Goal: Communication & Community: Answer question/provide support

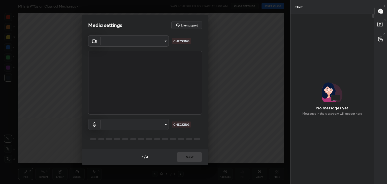
scroll to position [152, 270]
type input "a9fd4f38f379304b0caa4a79f2b732e989e7111bbf315c9f921f4749fc2d4ba3"
type input "default"
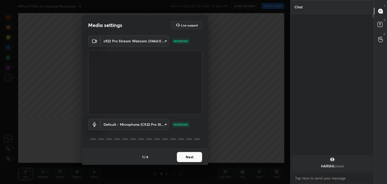
scroll to position [115, 82]
click at [193, 155] on button "Next" at bounding box center [189, 157] width 25 height 10
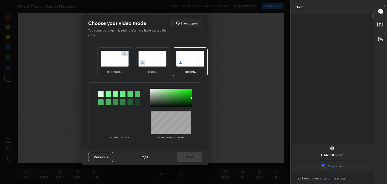
click at [157, 60] on img at bounding box center [152, 59] width 28 height 16
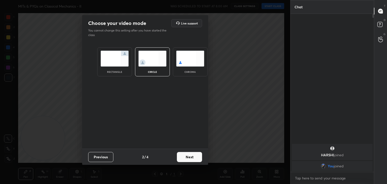
click at [193, 157] on button "Next" at bounding box center [189, 157] width 25 height 10
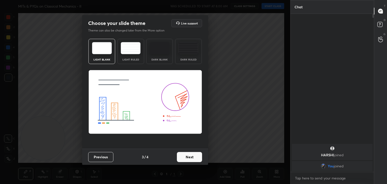
click at [196, 157] on button "Next" at bounding box center [189, 157] width 25 height 10
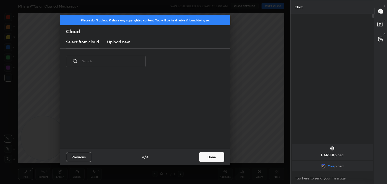
click at [200, 158] on button "Done" at bounding box center [211, 157] width 25 height 10
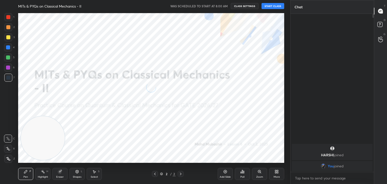
click at [7, 148] on icon at bounding box center [8, 149] width 5 height 4
drag, startPoint x: 54, startPoint y: 137, endPoint x: 240, endPoint y: 46, distance: 207.5
click at [177, 69] on video at bounding box center [155, 91] width 44 height 44
drag, startPoint x: 262, startPoint y: 41, endPoint x: 295, endPoint y: 7, distance: 47.8
click at [297, 8] on div "1 2 3 4 5 6 7 C X Z C X Z E E Erase all H H MITs & PYQs on Classical Mechanics …" at bounding box center [193, 92] width 387 height 184
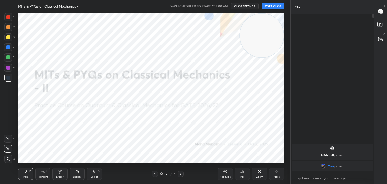
click at [275, 9] on button "START CLASS" at bounding box center [273, 6] width 23 height 6
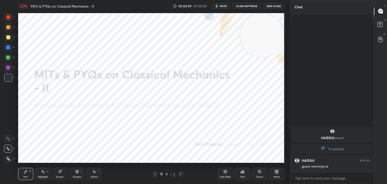
drag, startPoint x: 382, startPoint y: 19, endPoint x: 381, endPoint y: 21, distance: 2.6
click at [381, 21] on div "D Doubts (D)" at bounding box center [380, 25] width 13 height 14
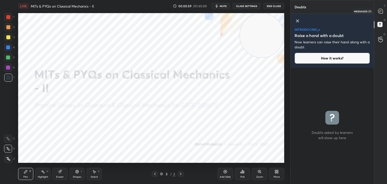
drag, startPoint x: 380, startPoint y: 10, endPoint x: 380, endPoint y: 18, distance: 7.3
click at [380, 11] on icon at bounding box center [380, 11] width 5 height 5
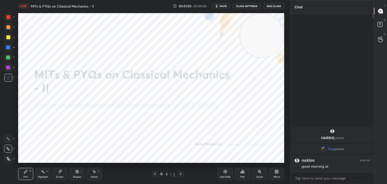
scroll to position [157, 82]
click at [381, 25] on rect at bounding box center [380, 24] width 5 height 5
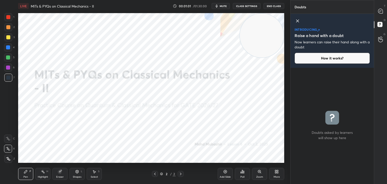
drag, startPoint x: 300, startPoint y: 21, endPoint x: 384, endPoint y: 15, distance: 84.7
click at [298, 22] on icon at bounding box center [298, 21] width 6 height 6
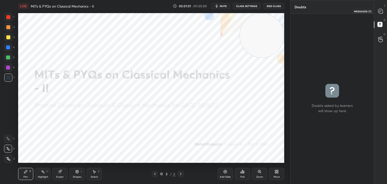
scroll to position [169, 82]
click at [382, 8] on div at bounding box center [381, 11] width 10 height 9
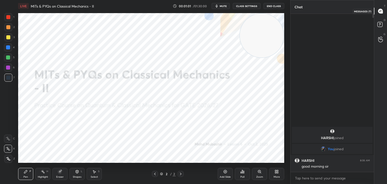
click at [381, 9] on div at bounding box center [381, 11] width 10 height 9
click at [277, 173] on icon at bounding box center [277, 172] width 4 height 4
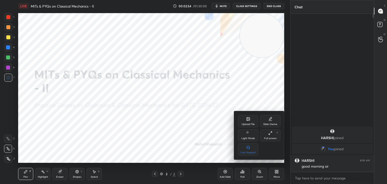
click at [249, 118] on icon at bounding box center [248, 118] width 3 height 3
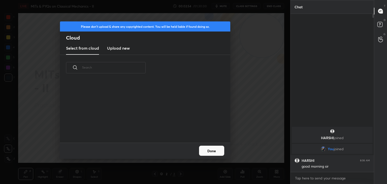
click at [117, 48] on h3 "Upload new" at bounding box center [118, 48] width 23 height 6
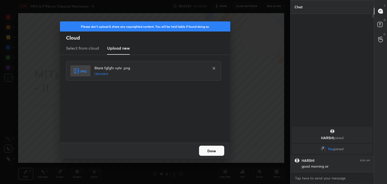
click at [215, 148] on button "Done" at bounding box center [211, 151] width 25 height 10
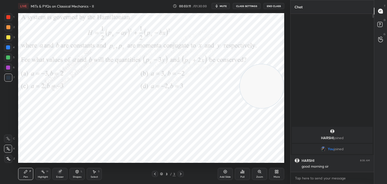
drag, startPoint x: 265, startPoint y: 33, endPoint x: 276, endPoint y: 78, distance: 46.8
click at [278, 78] on video at bounding box center [262, 86] width 44 height 44
click at [225, 6] on span "mute" at bounding box center [223, 6] width 7 height 4
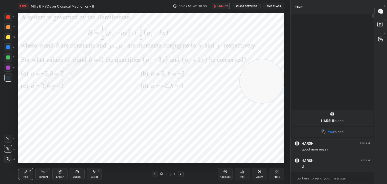
click at [220, 6] on span "unmute" at bounding box center [223, 6] width 11 height 4
drag, startPoint x: 11, startPoint y: 48, endPoint x: 16, endPoint y: 47, distance: 5.6
click at [11, 48] on div at bounding box center [8, 47] width 8 height 8
drag, startPoint x: 259, startPoint y: 109, endPoint x: 277, endPoint y: 153, distance: 47.2
click at [276, 152] on video at bounding box center [262, 130] width 44 height 44
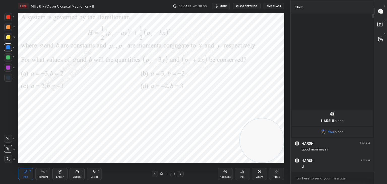
drag, startPoint x: 9, startPoint y: 72, endPoint x: 17, endPoint y: 78, distance: 10.1
click at [9, 71] on div "6" at bounding box center [9, 69] width 11 height 10
click at [96, 175] on div "Select S" at bounding box center [94, 174] width 15 height 12
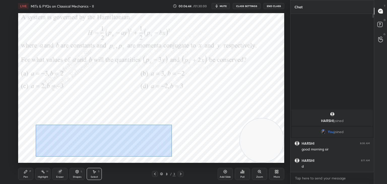
drag, startPoint x: 39, startPoint y: 124, endPoint x: 113, endPoint y: 140, distance: 76.5
click at [170, 156] on div "0 ° Undo Copy Duplicate Duplicate to new slide Delete" at bounding box center [151, 88] width 266 height 150
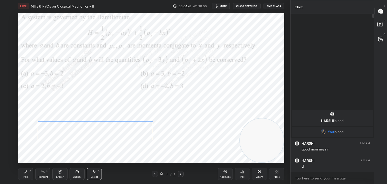
drag, startPoint x: 113, startPoint y: 137, endPoint x: 108, endPoint y: 133, distance: 6.5
click at [108, 132] on div "0 ° Undo Copy Duplicate Duplicate to new slide Delete" at bounding box center [151, 88] width 266 height 150
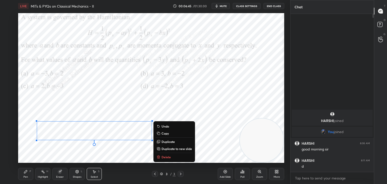
drag, startPoint x: 26, startPoint y: 172, endPoint x: 32, endPoint y: 167, distance: 6.8
click at [25, 173] on icon at bounding box center [25, 171] width 3 height 3
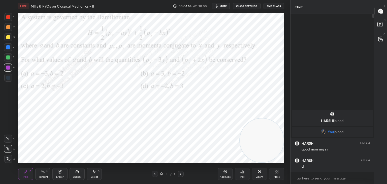
click at [7, 30] on div at bounding box center [8, 27] width 8 height 8
drag, startPoint x: 269, startPoint y: 124, endPoint x: 272, endPoint y: 79, distance: 44.9
click at [272, 79] on video at bounding box center [262, 78] width 44 height 44
click at [279, 172] on div "More" at bounding box center [276, 174] width 15 height 12
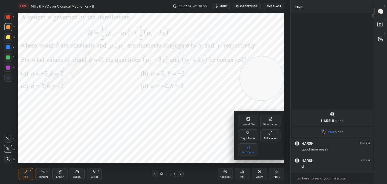
click at [248, 117] on div "Upload File" at bounding box center [248, 121] width 20 height 12
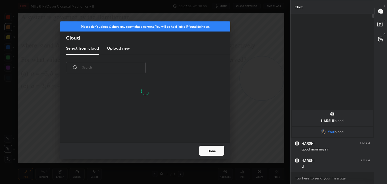
click at [117, 47] on h3 "Upload new" at bounding box center [118, 48] width 23 height 6
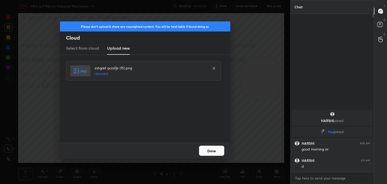
drag, startPoint x: 218, startPoint y: 151, endPoint x: 217, endPoint y: 147, distance: 3.1
click at [218, 151] on button "Done" at bounding box center [211, 151] width 25 height 10
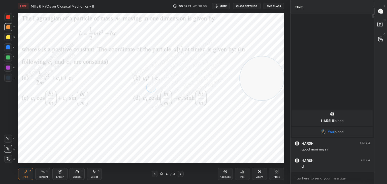
drag, startPoint x: 222, startPoint y: 7, endPoint x: 219, endPoint y: 8, distance: 2.8
click at [221, 8] on button "mute" at bounding box center [221, 6] width 18 height 6
drag, startPoint x: 260, startPoint y: 80, endPoint x: 260, endPoint y: 78, distance: 2.5
click at [260, 78] on video at bounding box center [262, 76] width 44 height 44
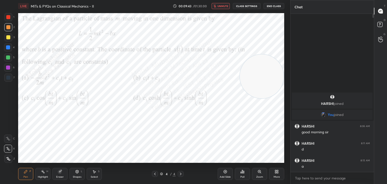
click at [222, 6] on span "unmute" at bounding box center [223, 6] width 11 height 4
drag, startPoint x: 8, startPoint y: 50, endPoint x: 15, endPoint y: 54, distance: 7.7
click at [8, 51] on div at bounding box center [8, 47] width 8 height 8
click at [85, 176] on div "Pen P Highlight H Eraser Shapes L Select S" at bounding box center [68, 174] width 100 height 12
click at [94, 176] on div "Select" at bounding box center [94, 177] width 7 height 3
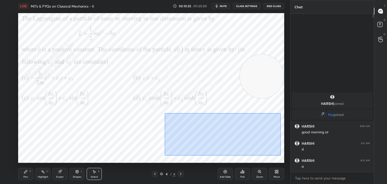
drag, startPoint x: 165, startPoint y: 113, endPoint x: 217, endPoint y: 148, distance: 63.2
click at [278, 155] on div "0 ° Undo Copy Duplicate Duplicate to new slide Delete" at bounding box center [151, 88] width 266 height 150
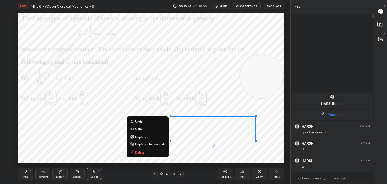
click at [138, 152] on p "Delete" at bounding box center [139, 152] width 9 height 4
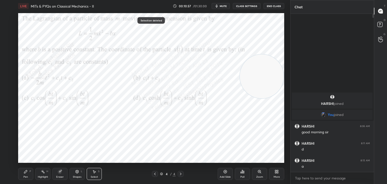
click at [25, 176] on div "Pen" at bounding box center [25, 177] width 5 height 3
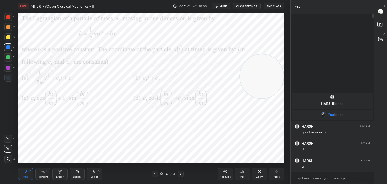
drag, startPoint x: 96, startPoint y: 177, endPoint x: 95, endPoint y: 173, distance: 3.6
click at [95, 176] on div "Select" at bounding box center [94, 177] width 7 height 3
drag, startPoint x: 108, startPoint y: 147, endPoint x: 120, endPoint y: 152, distance: 12.7
click at [115, 154] on div "0 ° Undo Copy Duplicate Duplicate to new slide Delete" at bounding box center [151, 88] width 266 height 150
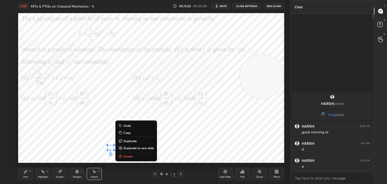
click at [126, 156] on p "Delete" at bounding box center [128, 156] width 9 height 4
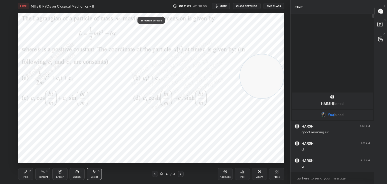
click at [25, 176] on div "Pen" at bounding box center [25, 177] width 5 height 3
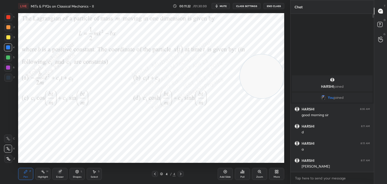
drag, startPoint x: 8, startPoint y: 58, endPoint x: 18, endPoint y: 63, distance: 10.6
click at [9, 58] on div at bounding box center [8, 57] width 4 height 4
click at [44, 174] on div "Highlight H" at bounding box center [42, 174] width 15 height 12
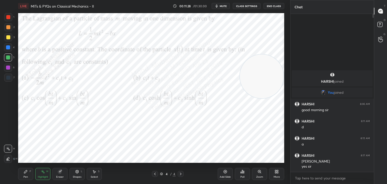
click at [278, 173] on icon at bounding box center [277, 172] width 1 height 1
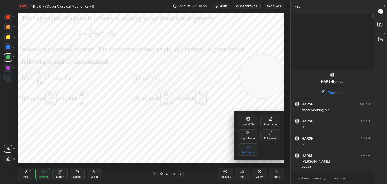
click at [244, 122] on div "Upload File" at bounding box center [248, 121] width 20 height 12
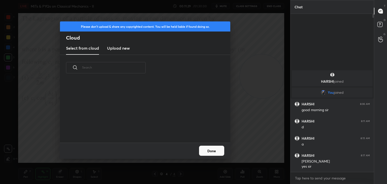
click at [125, 50] on h3 "Upload new" at bounding box center [118, 48] width 23 height 6
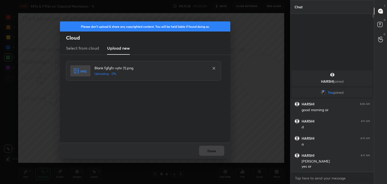
click at [218, 152] on div "Done" at bounding box center [145, 151] width 170 height 16
click at [210, 150] on button "Done" at bounding box center [211, 151] width 25 height 10
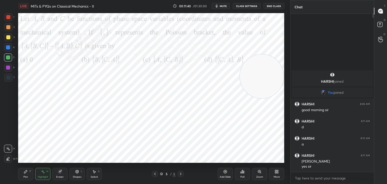
click at [226, 6] on span "mute" at bounding box center [223, 6] width 7 height 4
click at [216, 7] on icon "button" at bounding box center [215, 6] width 3 height 3
click at [25, 171] on icon at bounding box center [25, 171] width 3 height 3
click at [10, 47] on div at bounding box center [8, 47] width 8 height 8
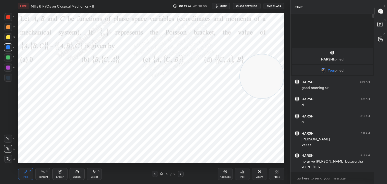
click at [92, 173] on icon at bounding box center [94, 172] width 4 height 4
click at [57, 176] on div "Eraser" at bounding box center [60, 177] width 8 height 3
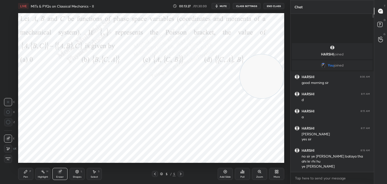
click at [10, 160] on span "Erase all" at bounding box center [8, 159] width 8 height 4
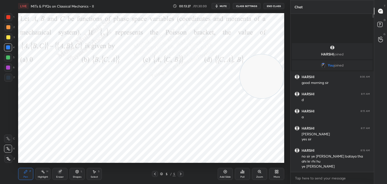
click at [46, 174] on div "Highlight H" at bounding box center [42, 174] width 15 height 12
click at [158, 175] on div "5 / 5" at bounding box center [168, 174] width 32 height 6
click at [155, 175] on icon at bounding box center [155, 174] width 4 height 4
drag, startPoint x: 261, startPoint y: 112, endPoint x: 243, endPoint y: 122, distance: 20.3
click at [259, 123] on video at bounding box center [262, 118] width 44 height 44
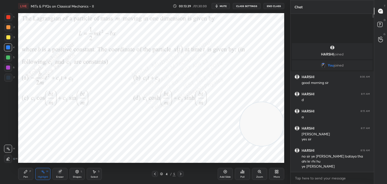
drag, startPoint x: 272, startPoint y: 129, endPoint x: 285, endPoint y: 62, distance: 69.0
click at [287, 64] on div "1 2 3 4 5 6 7 C X Z C X Z E E Erase all H H LIVE MITs & PYQs on Classical Mecha…" at bounding box center [145, 92] width 290 height 184
click at [25, 173] on icon at bounding box center [26, 172] width 4 height 4
click at [9, 68] on div at bounding box center [8, 68] width 4 height 4
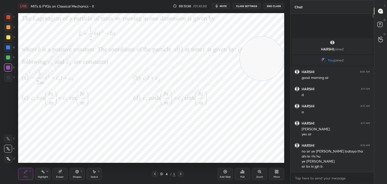
drag, startPoint x: 92, startPoint y: 177, endPoint x: 98, endPoint y: 175, distance: 6.6
click at [92, 177] on div "Select" at bounding box center [94, 177] width 7 height 3
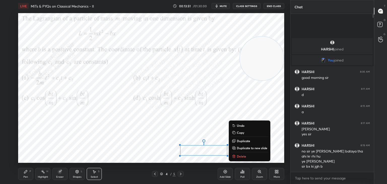
drag, startPoint x: 174, startPoint y: 143, endPoint x: 240, endPoint y: 161, distance: 69.0
click at [238, 161] on div "LIVE MITs & PYQs on Classical Mechanics - II 00:13:51 / 01:30:00 mute CLASS SET…" at bounding box center [151, 92] width 270 height 184
click at [241, 157] on p "Delete" at bounding box center [241, 156] width 9 height 4
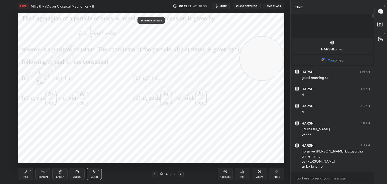
drag, startPoint x: 41, startPoint y: 175, endPoint x: 168, endPoint y: 171, distance: 127.1
click at [42, 175] on div "Highlight H" at bounding box center [42, 174] width 15 height 12
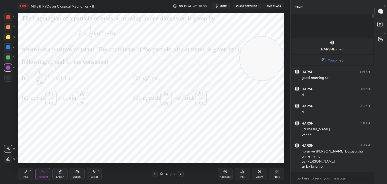
click at [182, 173] on icon at bounding box center [181, 174] width 4 height 4
drag, startPoint x: 269, startPoint y: 118, endPoint x: 257, endPoint y: 123, distance: 12.7
click at [275, 132] on video at bounding box center [262, 110] width 44 height 44
click at [224, 8] on button "mute" at bounding box center [221, 6] width 18 height 6
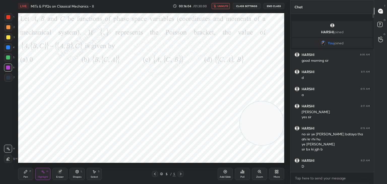
click at [217, 6] on icon "button" at bounding box center [215, 6] width 3 height 3
click at [27, 175] on div "Pen P" at bounding box center [25, 174] width 15 height 12
drag, startPoint x: 6, startPoint y: 49, endPoint x: 9, endPoint y: 51, distance: 3.6
click at [7, 50] on div at bounding box center [8, 47] width 8 height 8
drag, startPoint x: 261, startPoint y: 116, endPoint x: 154, endPoint y: 157, distance: 115.2
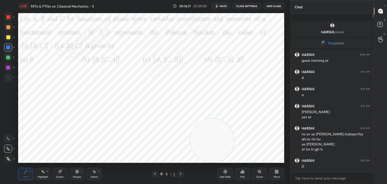
click at [136, 179] on div "LIVE MITs & PYQs on Classical Mechanics - II 00:16:17 / 01:30:00 mute CLASS SET…" at bounding box center [151, 92] width 270 height 184
drag, startPoint x: 183, startPoint y: 92, endPoint x: 260, endPoint y: 24, distance: 103.6
click at [244, 36] on video at bounding box center [222, 58] width 44 height 44
drag, startPoint x: 94, startPoint y: 177, endPoint x: 92, endPoint y: 164, distance: 13.5
click at [93, 176] on div "Select" at bounding box center [94, 177] width 7 height 3
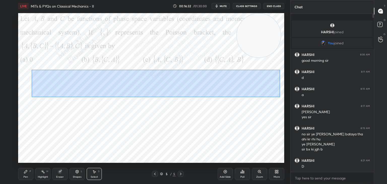
drag, startPoint x: 32, startPoint y: 70, endPoint x: 280, endPoint y: 97, distance: 250.1
click at [280, 97] on div "0 ° Undo Copy Duplicate Duplicate to new slide Delete" at bounding box center [151, 88] width 266 height 150
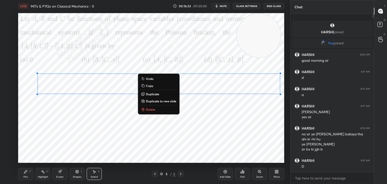
drag, startPoint x: 159, startPoint y: 94, endPoint x: 185, endPoint y: 91, distance: 26.9
click at [159, 93] on p "Duplicate" at bounding box center [152, 94] width 13 height 4
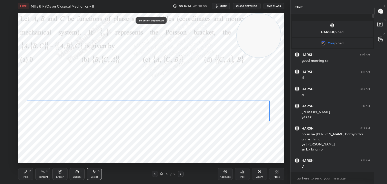
drag, startPoint x: 223, startPoint y: 85, endPoint x: 208, endPoint y: 104, distance: 24.5
click at [207, 107] on div "0 ° Undo Copy Duplicate Duplicate to new slide Delete" at bounding box center [151, 88] width 266 height 150
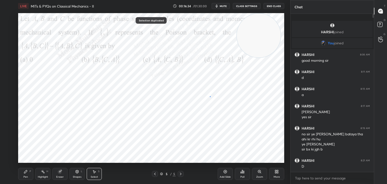
click at [210, 96] on div "0 ° Undo Copy Duplicate Duplicate to new slide Delete" at bounding box center [151, 88] width 266 height 150
drag, startPoint x: 202, startPoint y: 104, endPoint x: 207, endPoint y: 118, distance: 14.7
click at [210, 118] on div "0 ° Undo Copy Duplicate Duplicate to new slide Delete" at bounding box center [151, 88] width 266 height 150
drag, startPoint x: 232, startPoint y: 141, endPoint x: 225, endPoint y: 134, distance: 10.2
click at [233, 139] on div "0 ° Undo Copy Duplicate Duplicate to new slide Delete" at bounding box center [151, 88] width 266 height 150
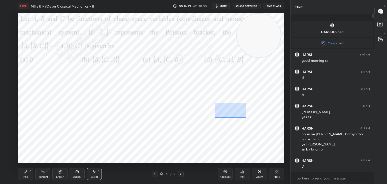
drag, startPoint x: 215, startPoint y: 103, endPoint x: 241, endPoint y: 116, distance: 29.4
click at [244, 117] on div "0 ° Undo Copy Duplicate Duplicate to new slide Delete" at bounding box center [151, 88] width 266 height 150
drag, startPoint x: 219, startPoint y: 112, endPoint x: 212, endPoint y: 113, distance: 7.1
click at [212, 113] on div "0 ° Undo Copy Duplicate Duplicate to new slide Delete" at bounding box center [151, 88] width 266 height 150
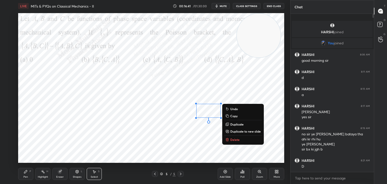
click at [179, 137] on div "0 ° Undo Copy Duplicate Duplicate to new slide Delete" at bounding box center [151, 88] width 266 height 150
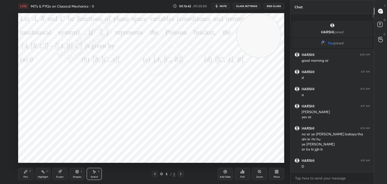
drag, startPoint x: 243, startPoint y: 114, endPoint x: 248, endPoint y: 117, distance: 6.3
click at [250, 118] on div "0 ° Undo Copy Duplicate Duplicate to new slide Delete" at bounding box center [151, 88] width 266 height 150
drag, startPoint x: 253, startPoint y: 137, endPoint x: 248, endPoint y: 126, distance: 11.5
click at [253, 135] on div "0 ° Undo Copy Duplicate Duplicate to new slide Delete" at bounding box center [151, 88] width 266 height 150
drag, startPoint x: 244, startPoint y: 111, endPoint x: 247, endPoint y: 115, distance: 4.8
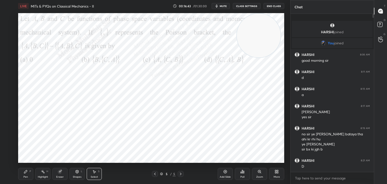
click at [246, 114] on div "0 ° Undo Copy Duplicate Duplicate to new slide Delete" at bounding box center [151, 88] width 266 height 150
drag, startPoint x: 243, startPoint y: 111, endPoint x: 247, endPoint y: 111, distance: 3.8
click at [246, 111] on div "0 ° Undo Copy Duplicate Duplicate to new slide Delete" at bounding box center [151, 88] width 266 height 150
drag, startPoint x: 244, startPoint y: 110, endPoint x: 250, endPoint y: 111, distance: 5.9
click at [250, 113] on div "0 ° Undo Copy Duplicate Duplicate to new slide Delete" at bounding box center [151, 88] width 266 height 150
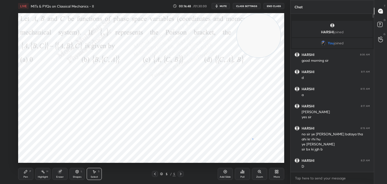
drag, startPoint x: 253, startPoint y: 139, endPoint x: 246, endPoint y: 120, distance: 20.3
click at [253, 137] on div "0 ° Undo Copy Duplicate Duplicate to new slide Delete" at bounding box center [151, 88] width 266 height 150
drag, startPoint x: 245, startPoint y: 109, endPoint x: 245, endPoint y: 116, distance: 7.3
click at [247, 116] on div "0 ° Undo Copy Duplicate Duplicate to new slide Delete" at bounding box center [151, 88] width 266 height 150
drag, startPoint x: 246, startPoint y: 110, endPoint x: 243, endPoint y: 127, distance: 16.3
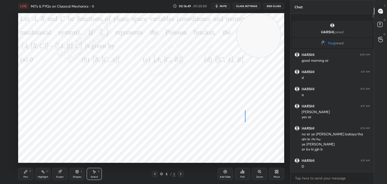
click at [244, 126] on div "0 ° Undo Copy Duplicate Duplicate to new slide Delete" at bounding box center [151, 88] width 266 height 150
drag, startPoint x: 245, startPoint y: 113, endPoint x: 223, endPoint y: 112, distance: 22.0
click at [223, 112] on div "0 ° Undo Copy Duplicate Duplicate to new slide Delete" at bounding box center [151, 88] width 266 height 150
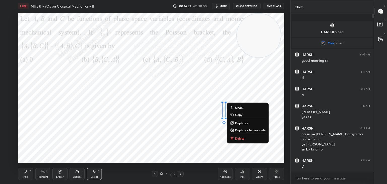
click at [203, 146] on div "0 ° Undo Copy Duplicate Duplicate to new slide Delete" at bounding box center [151, 88] width 266 height 150
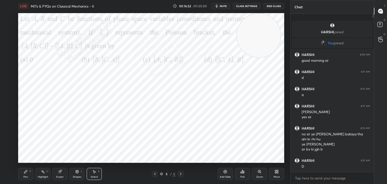
drag, startPoint x: 237, startPoint y: 136, endPoint x: 243, endPoint y: 145, distance: 11.1
click at [243, 144] on div "0 ° Undo Copy Duplicate Duplicate to new slide Delete" at bounding box center [151, 88] width 266 height 150
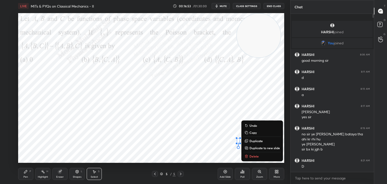
click at [247, 156] on icon at bounding box center [246, 156] width 2 height 2
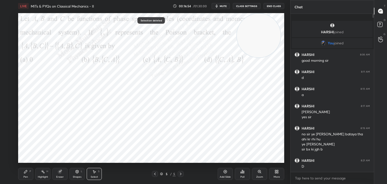
click at [233, 142] on div "0 ° Undo Copy Duplicate Duplicate to new slide Delete" at bounding box center [151, 88] width 266 height 150
drag, startPoint x: 231, startPoint y: 137, endPoint x: 238, endPoint y: 110, distance: 28.0
click at [239, 110] on div "0 ° Undo Copy Duplicate Duplicate to new slide Delete" at bounding box center [151, 88] width 266 height 150
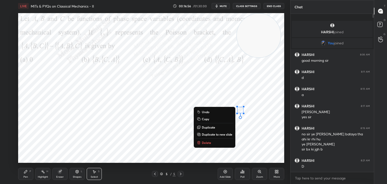
drag, startPoint x: 16, startPoint y: 176, endPoint x: 20, endPoint y: 175, distance: 4.6
click at [18, 176] on div "1 2 3 4 5 6 7 C X Z C X Z E E Erase all H H LIVE MITs & PYQs on Classical Mecha…" at bounding box center [143, 92] width 286 height 184
click at [28, 174] on div "Pen P" at bounding box center [25, 174] width 15 height 12
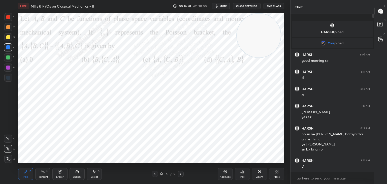
click at [92, 176] on div "Select" at bounding box center [94, 177] width 7 height 3
click at [180, 114] on div "0 ° Undo Copy Duplicate Duplicate to new slide Delete" at bounding box center [151, 88] width 266 height 150
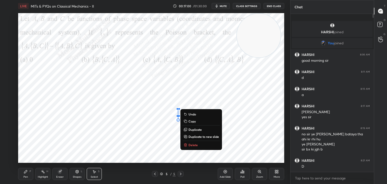
click at [191, 143] on p "Delete" at bounding box center [193, 145] width 9 height 4
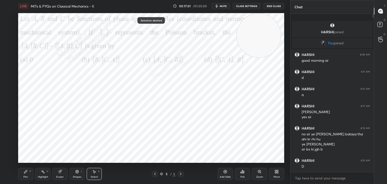
click at [29, 172] on div "Pen P" at bounding box center [25, 174] width 15 height 12
click at [40, 174] on div "Highlight H" at bounding box center [42, 174] width 15 height 12
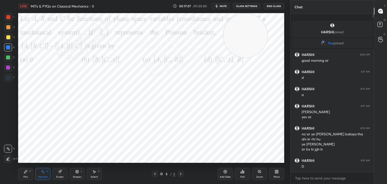
drag, startPoint x: 242, startPoint y: 38, endPoint x: 33, endPoint y: 32, distance: 209.1
click at [224, 34] on video at bounding box center [246, 36] width 44 height 44
click at [20, 175] on div "Pen P" at bounding box center [25, 174] width 15 height 12
drag, startPoint x: 5, startPoint y: 69, endPoint x: 11, endPoint y: 71, distance: 6.6
click at [7, 70] on div at bounding box center [8, 68] width 8 height 8
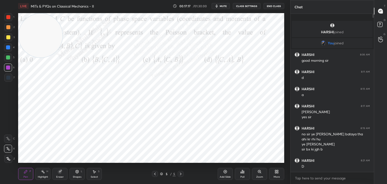
drag, startPoint x: 7, startPoint y: 57, endPoint x: 39, endPoint y: 56, distance: 31.8
click at [7, 58] on div at bounding box center [8, 57] width 4 height 4
click at [277, 172] on icon at bounding box center [277, 172] width 4 height 4
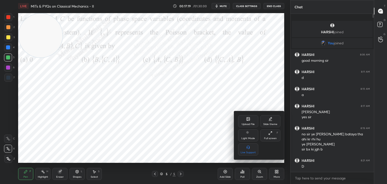
click at [251, 123] on div "Upload File" at bounding box center [248, 124] width 13 height 3
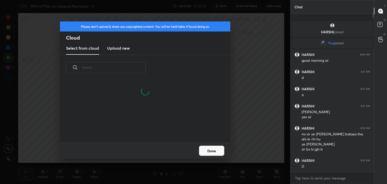
click at [122, 51] on h3 "Upload new" at bounding box center [118, 48] width 23 height 6
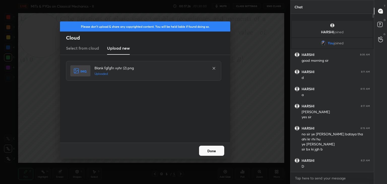
click at [208, 150] on button "Done" at bounding box center [211, 151] width 25 height 10
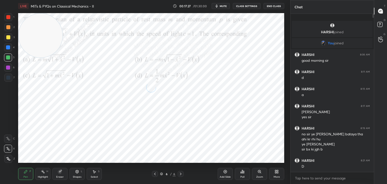
drag, startPoint x: 217, startPoint y: 5, endPoint x: 222, endPoint y: 5, distance: 5.0
click at [218, 6] on icon "button" at bounding box center [217, 6] width 4 height 4
click at [221, 6] on span "unmute" at bounding box center [223, 6] width 11 height 4
click at [223, 4] on span "mute" at bounding box center [223, 6] width 7 height 4
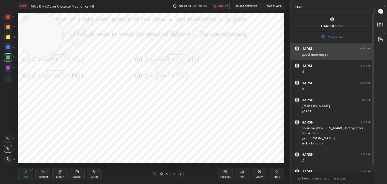
drag, startPoint x: 224, startPoint y: 6, endPoint x: 296, endPoint y: 51, distance: 84.8
click at [224, 7] on span "unmute" at bounding box center [223, 6] width 11 height 4
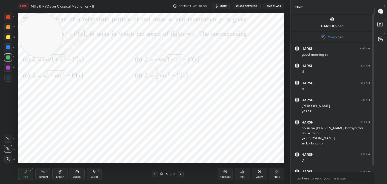
scroll to position [11, 0]
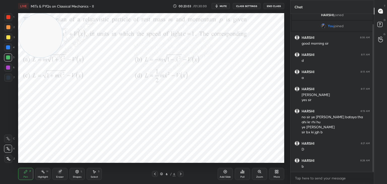
drag, startPoint x: 373, startPoint y: 56, endPoint x: 377, endPoint y: 73, distance: 17.1
click at [374, 73] on div "Chat [PERSON_NAME] joined You joined [PERSON_NAME] 8:06 AM good morning [PERSON…" at bounding box center [338, 92] width 97 height 184
drag, startPoint x: 80, startPoint y: 49, endPoint x: 245, endPoint y: 166, distance: 202.0
click at [251, 166] on div "LIVE MITs & PYQs on Classical Mechanics - II 00:23:05 / 01:30:00 mute CLASS SET…" at bounding box center [151, 92] width 270 height 184
drag, startPoint x: 263, startPoint y: 152, endPoint x: 274, endPoint y: 155, distance: 11.0
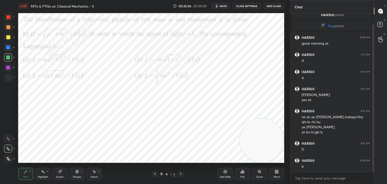
click at [274, 156] on video at bounding box center [262, 140] width 44 height 44
click at [10, 50] on div at bounding box center [8, 47] width 8 height 8
click at [8, 69] on div at bounding box center [8, 68] width 4 height 4
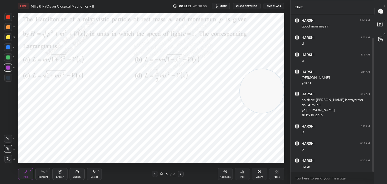
drag, startPoint x: 266, startPoint y: 108, endPoint x: 262, endPoint y: 85, distance: 23.4
click at [269, 85] on video at bounding box center [262, 91] width 44 height 44
drag, startPoint x: 100, startPoint y: 176, endPoint x: 87, endPoint y: 171, distance: 14.6
click at [98, 176] on div "Select S" at bounding box center [94, 174] width 15 height 12
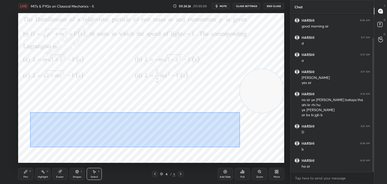
drag, startPoint x: 46, startPoint y: 115, endPoint x: 192, endPoint y: 131, distance: 147.3
click at [245, 148] on div "0 ° Undo Copy Duplicate Duplicate to new slide Delete" at bounding box center [151, 88] width 266 height 150
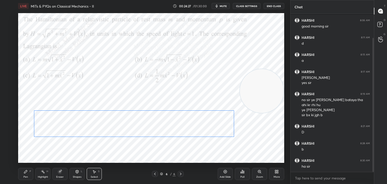
click at [191, 126] on div "0 ° Undo Copy Duplicate Duplicate to new slide Delete" at bounding box center [151, 88] width 266 height 150
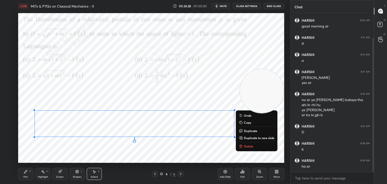
click at [25, 174] on div "Pen P" at bounding box center [25, 174] width 15 height 12
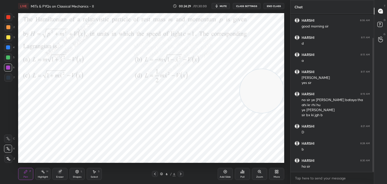
click at [8, 60] on div at bounding box center [8, 57] width 8 height 8
click at [7, 39] on div at bounding box center [8, 37] width 4 height 4
click at [93, 173] on icon at bounding box center [94, 172] width 4 height 4
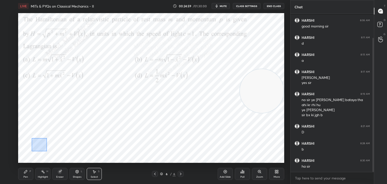
drag, startPoint x: 32, startPoint y: 138, endPoint x: 52, endPoint y: 155, distance: 26.9
click at [46, 151] on div "0 ° Undo Copy Duplicate Duplicate to new slide Delete" at bounding box center [151, 88] width 266 height 150
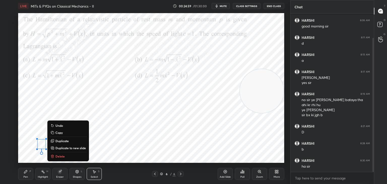
click at [63, 156] on p "Delete" at bounding box center [59, 156] width 9 height 4
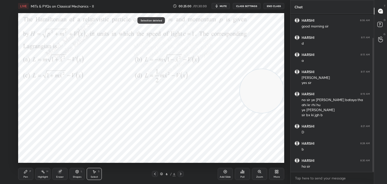
drag, startPoint x: 20, startPoint y: 174, endPoint x: 50, endPoint y: 166, distance: 30.6
click at [20, 174] on div "Pen P" at bounding box center [25, 174] width 15 height 12
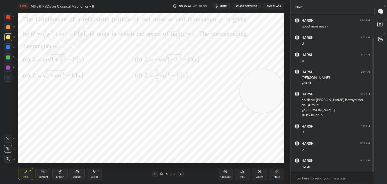
drag, startPoint x: 7, startPoint y: 28, endPoint x: 11, endPoint y: 29, distance: 4.4
click at [6, 28] on div at bounding box center [8, 27] width 4 height 4
drag, startPoint x: 9, startPoint y: 19, endPoint x: 14, endPoint y: 23, distance: 6.1
click at [11, 20] on div at bounding box center [8, 17] width 8 height 8
drag, startPoint x: 251, startPoint y: 96, endPoint x: 257, endPoint y: 129, distance: 34.1
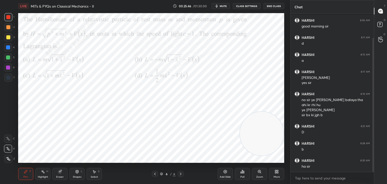
click at [259, 131] on video at bounding box center [262, 134] width 44 height 44
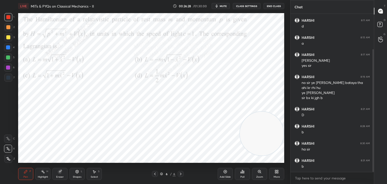
click at [279, 176] on div "More" at bounding box center [277, 177] width 6 height 3
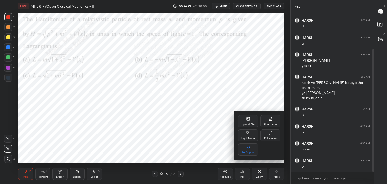
click at [250, 120] on div "Upload File" at bounding box center [248, 121] width 20 height 12
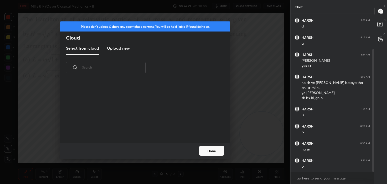
click at [117, 49] on h3 "Upload new" at bounding box center [118, 48] width 23 height 6
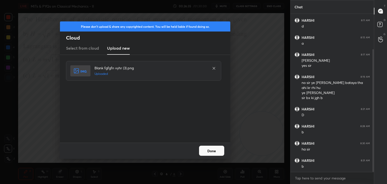
click at [211, 153] on button "Done" at bounding box center [211, 151] width 25 height 10
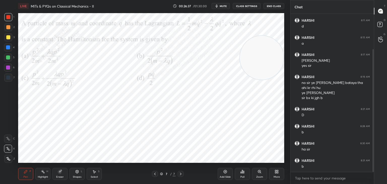
drag, startPoint x: 267, startPoint y: 62, endPoint x: 245, endPoint y: 41, distance: 30.7
click at [267, 47] on video at bounding box center [262, 58] width 44 height 44
click at [221, 5] on button "mute" at bounding box center [221, 6] width 18 height 6
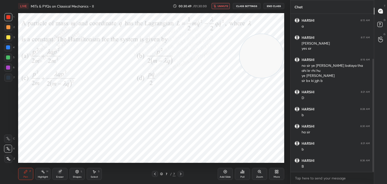
click at [225, 7] on span "unmute" at bounding box center [223, 6] width 11 height 4
drag, startPoint x: 10, startPoint y: 47, endPoint x: 15, endPoint y: 58, distance: 12.9
click at [10, 48] on div at bounding box center [8, 47] width 4 height 4
click at [7, 71] on div "6" at bounding box center [9, 69] width 11 height 10
click at [7, 59] on div at bounding box center [8, 57] width 4 height 4
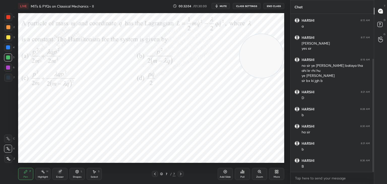
click at [6, 29] on div at bounding box center [8, 27] width 8 height 8
click at [43, 176] on div "Highlight" at bounding box center [43, 177] width 10 height 3
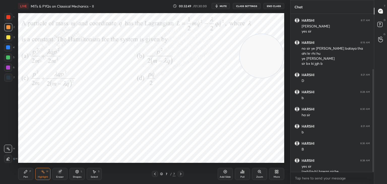
scroll to position [85, 0]
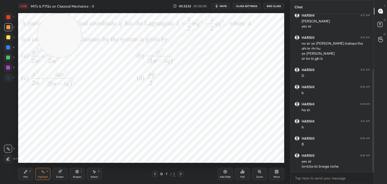
drag, startPoint x: 262, startPoint y: 63, endPoint x: 52, endPoint y: 23, distance: 214.2
click at [49, 25] on video at bounding box center [60, 36] width 44 height 44
drag, startPoint x: 25, startPoint y: 175, endPoint x: 64, endPoint y: 165, distance: 39.7
click at [28, 175] on div "Pen P" at bounding box center [25, 174] width 15 height 12
drag, startPoint x: 8, startPoint y: 17, endPoint x: 46, endPoint y: 34, distance: 42.0
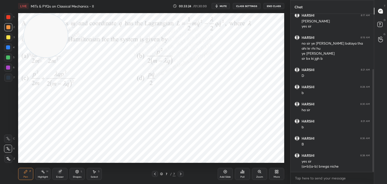
click at [8, 18] on div at bounding box center [8, 17] width 4 height 4
click at [281, 170] on div "More" at bounding box center [276, 174] width 15 height 12
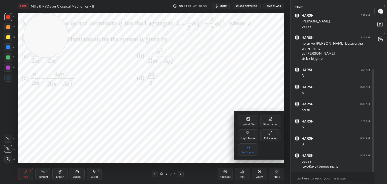
click at [248, 120] on icon at bounding box center [248, 118] width 3 height 3
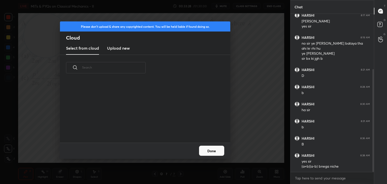
drag, startPoint x: 124, startPoint y: 43, endPoint x: 123, endPoint y: 47, distance: 3.8
click at [124, 46] on new "Upload new" at bounding box center [118, 48] width 23 height 13
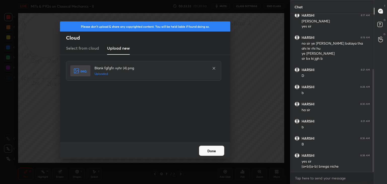
click at [213, 148] on button "Done" at bounding box center [211, 151] width 25 height 10
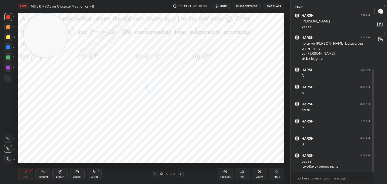
drag, startPoint x: 220, startPoint y: 4, endPoint x: 223, endPoint y: 4, distance: 3.1
click at [220, 6] on button "mute" at bounding box center [221, 6] width 18 height 6
click at [42, 174] on div "Highlight H" at bounding box center [42, 174] width 15 height 12
drag, startPoint x: 78, startPoint y: 33, endPoint x: 274, endPoint y: 41, distance: 196.1
click at [279, 44] on video at bounding box center [262, 43] width 44 height 44
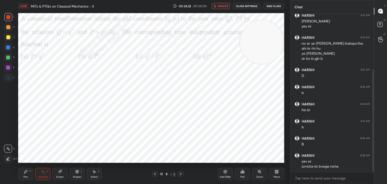
drag, startPoint x: 270, startPoint y: 40, endPoint x: 277, endPoint y: 34, distance: 9.1
click at [277, 38] on video at bounding box center [262, 42] width 44 height 44
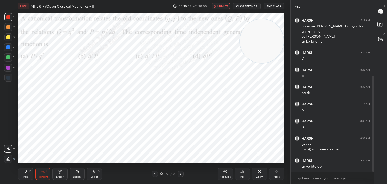
click at [226, 7] on span "unmute" at bounding box center [223, 6] width 11 height 4
drag, startPoint x: 26, startPoint y: 175, endPoint x: 26, endPoint y: 164, distance: 10.6
click at [26, 174] on div "Pen P" at bounding box center [25, 174] width 15 height 12
click at [9, 49] on div at bounding box center [8, 47] width 4 height 4
drag, startPoint x: 290, startPoint y: 101, endPoint x: 289, endPoint y: 145, distance: 44.1
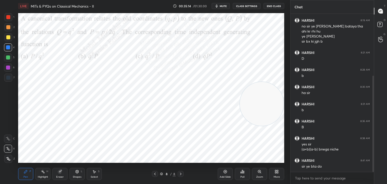
click at [307, 151] on div "1 2 3 4 5 6 7 C X Z C X Z E E Erase all H H LIVE MITs & PYQs on Classical Mecha…" at bounding box center [193, 92] width 387 height 184
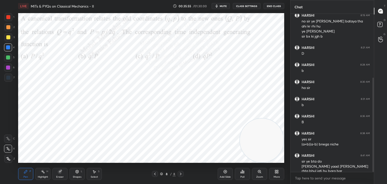
scroll to position [124, 0]
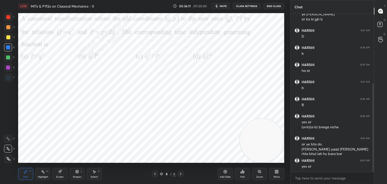
click at [91, 173] on div "Select S" at bounding box center [94, 174] width 15 height 12
drag, startPoint x: 76, startPoint y: 115, endPoint x: 82, endPoint y: 135, distance: 20.4
click at [79, 124] on div "0 ° Undo Copy Duplicate Duplicate to new slide Delete" at bounding box center [151, 88] width 266 height 150
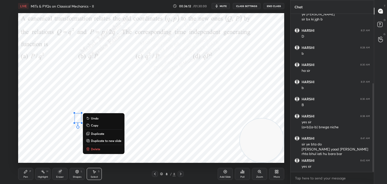
click at [95, 150] on p "Delete" at bounding box center [95, 149] width 9 height 4
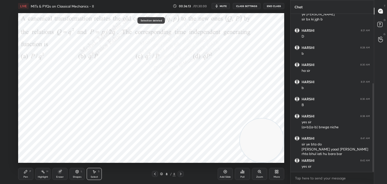
drag, startPoint x: 46, startPoint y: 129, endPoint x: 52, endPoint y: 140, distance: 11.6
click at [49, 135] on div "0 ° Undo Copy Duplicate Duplicate to new slide Delete" at bounding box center [151, 88] width 266 height 150
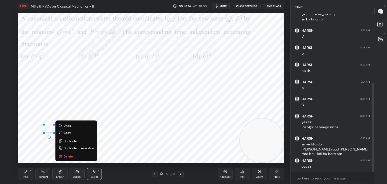
click at [69, 157] on p "Delete" at bounding box center [68, 156] width 9 height 4
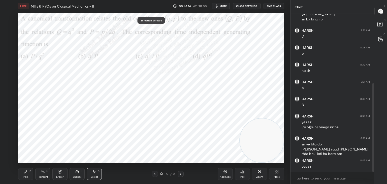
drag, startPoint x: 23, startPoint y: 174, endPoint x: 25, endPoint y: 170, distance: 4.1
click at [24, 173] on icon at bounding box center [26, 172] width 4 height 4
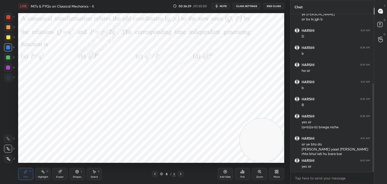
click at [9, 58] on div at bounding box center [8, 57] width 8 height 8
drag, startPoint x: 10, startPoint y: 70, endPoint x: 12, endPoint y: 73, distance: 3.7
click at [10, 72] on div "6" at bounding box center [9, 69] width 11 height 10
drag, startPoint x: 249, startPoint y: 135, endPoint x: 41, endPoint y: 45, distance: 226.3
click at [48, 54] on video at bounding box center [43, 52] width 44 height 44
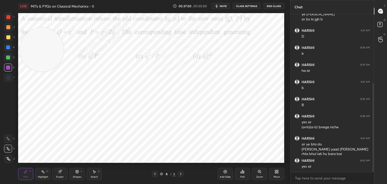
click at [10, 29] on div at bounding box center [8, 27] width 8 height 8
drag, startPoint x: 40, startPoint y: 54, endPoint x: 94, endPoint y: 102, distance: 72.2
click at [105, 106] on video at bounding box center [108, 102] width 44 height 44
click at [9, 80] on div at bounding box center [8, 78] width 8 height 8
click at [10, 67] on div at bounding box center [8, 68] width 8 height 8
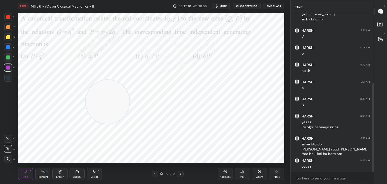
drag, startPoint x: 9, startPoint y: 18, endPoint x: 14, endPoint y: 19, distance: 5.1
click at [9, 18] on div at bounding box center [8, 17] width 4 height 4
drag, startPoint x: 120, startPoint y: 92, endPoint x: 94, endPoint y: 125, distance: 42.9
click at [96, 124] on video at bounding box center [108, 102] width 44 height 44
click at [40, 172] on div "Highlight H" at bounding box center [42, 174] width 15 height 12
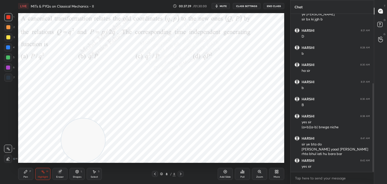
click at [275, 174] on div "More" at bounding box center [276, 174] width 15 height 12
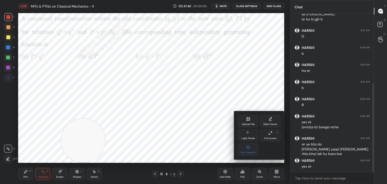
click at [245, 119] on div "Upload File" at bounding box center [248, 121] width 20 height 12
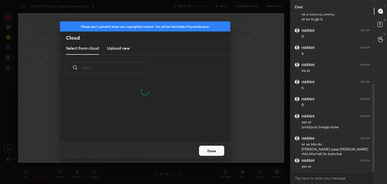
click at [123, 47] on h3 "Upload new" at bounding box center [118, 48] width 23 height 6
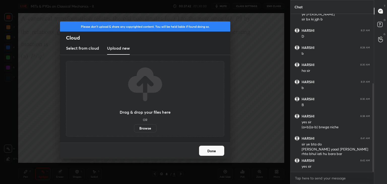
scroll to position [141, 0]
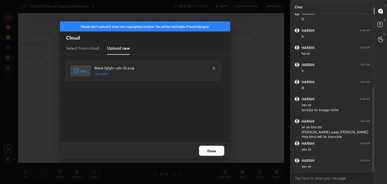
drag, startPoint x: 217, startPoint y: 151, endPoint x: 217, endPoint y: 156, distance: 4.6
click at [217, 152] on button "Done" at bounding box center [211, 151] width 25 height 10
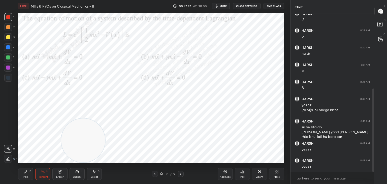
drag, startPoint x: 25, startPoint y: 171, endPoint x: 51, endPoint y: 171, distance: 25.2
click at [26, 171] on icon at bounding box center [25, 171] width 3 height 3
click at [49, 171] on div "Highlight H" at bounding box center [42, 174] width 15 height 12
drag, startPoint x: 62, startPoint y: 145, endPoint x: 23, endPoint y: 150, distance: 38.3
click at [12, 156] on div "1 2 3 4 5 6 7 C X Z C X Z E E Erase all H H LIVE MITs & PYQs on Classical Mecha…" at bounding box center [143, 92] width 286 height 184
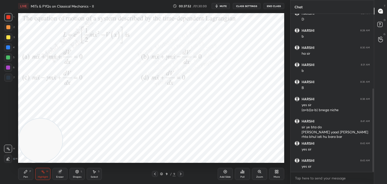
click at [225, 7] on span "mute" at bounding box center [223, 6] width 7 height 4
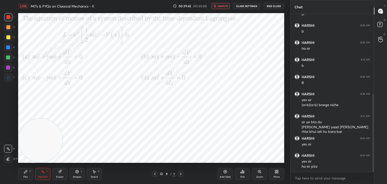
scroll to position [163, 0]
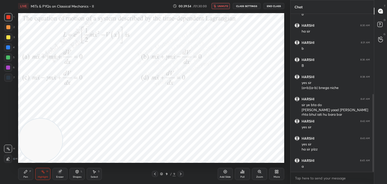
drag, startPoint x: 223, startPoint y: 3, endPoint x: 213, endPoint y: 10, distance: 12.5
click at [223, 3] on button "unmute" at bounding box center [221, 6] width 18 height 6
drag, startPoint x: 28, startPoint y: 173, endPoint x: 20, endPoint y: 127, distance: 47.6
click at [27, 171] on div "Pen P" at bounding box center [25, 174] width 15 height 12
click at [6, 52] on div "4" at bounding box center [9, 48] width 11 height 10
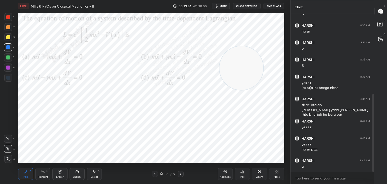
drag, startPoint x: 42, startPoint y: 139, endPoint x: 273, endPoint y: 49, distance: 248.1
click at [263, 46] on video at bounding box center [242, 68] width 44 height 44
drag, startPoint x: 8, startPoint y: 28, endPoint x: 16, endPoint y: 28, distance: 7.6
click at [9, 28] on div at bounding box center [8, 27] width 4 height 4
drag, startPoint x: 13, startPoint y: 17, endPoint x: 10, endPoint y: 20, distance: 4.5
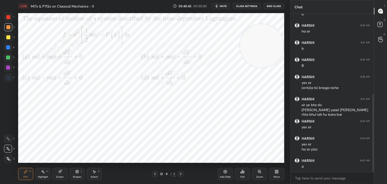
click at [9, 18] on div "1" at bounding box center [9, 17] width 10 height 8
drag, startPoint x: 52, startPoint y: 169, endPoint x: 55, endPoint y: 174, distance: 5.7
click at [52, 170] on div "Pen P Highlight H Eraser Shapes L Select S" at bounding box center [68, 174] width 100 height 12
click at [44, 174] on div "Highlight H" at bounding box center [42, 174] width 15 height 12
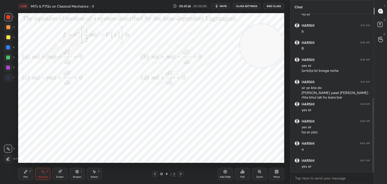
click at [276, 173] on icon at bounding box center [277, 172] width 4 height 4
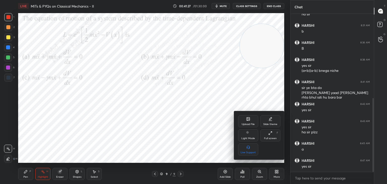
click at [242, 116] on div "Upload File" at bounding box center [248, 121] width 20 height 12
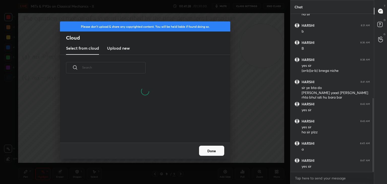
drag, startPoint x: 127, startPoint y: 45, endPoint x: 245, endPoint y: 39, distance: 118.7
click at [123, 45] on h3 "Upload new" at bounding box center [118, 48] width 23 height 6
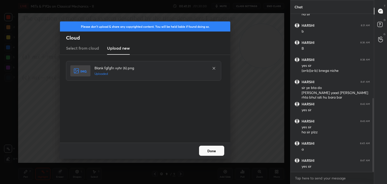
click at [213, 147] on button "Done" at bounding box center [211, 151] width 25 height 10
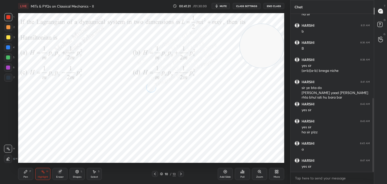
click at [219, 8] on icon "button" at bounding box center [217, 6] width 4 height 4
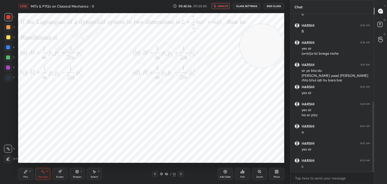
click at [227, 6] on span "unmute" at bounding box center [223, 6] width 11 height 4
drag, startPoint x: 29, startPoint y: 175, endPoint x: 12, endPoint y: 113, distance: 64.7
click at [29, 175] on div "Pen P" at bounding box center [25, 174] width 15 height 12
click at [9, 49] on div at bounding box center [8, 47] width 8 height 8
drag, startPoint x: 264, startPoint y: 55, endPoint x: 0, endPoint y: 113, distance: 270.4
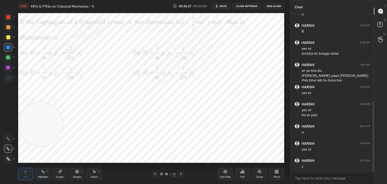
click at [0, 154] on div "1 2 3 4 5 6 7 C X Z C X Z E E Erase all H H LIVE MITs & PYQs on Classical Mecha…" at bounding box center [143, 92] width 286 height 184
drag, startPoint x: 7, startPoint y: 68, endPoint x: 16, endPoint y: 69, distance: 9.0
click at [7, 69] on div at bounding box center [8, 68] width 4 height 4
drag, startPoint x: 46, startPoint y: 79, endPoint x: 40, endPoint y: 22, distance: 57.5
click at [43, 48] on video at bounding box center [45, 70] width 44 height 44
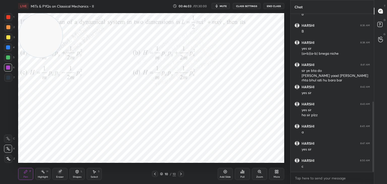
drag, startPoint x: 7, startPoint y: 60, endPoint x: 16, endPoint y: 59, distance: 9.9
click at [7, 60] on div at bounding box center [8, 57] width 8 height 8
drag, startPoint x: 9, startPoint y: 34, endPoint x: 15, endPoint y: 36, distance: 6.1
click at [9, 34] on div at bounding box center [8, 37] width 8 height 8
click at [10, 71] on div at bounding box center [8, 68] width 8 height 8
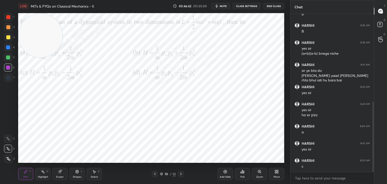
click at [7, 31] on div "2" at bounding box center [9, 28] width 10 height 10
click at [5, 39] on div at bounding box center [8, 37] width 8 height 8
drag, startPoint x: 8, startPoint y: 17, endPoint x: 16, endPoint y: 20, distance: 9.0
click at [8, 18] on div at bounding box center [8, 17] width 4 height 4
drag, startPoint x: 51, startPoint y: 33, endPoint x: 20, endPoint y: 130, distance: 101.6
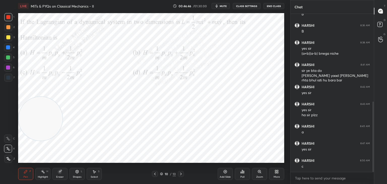
click at [20, 133] on video at bounding box center [41, 119] width 44 height 44
click at [43, 174] on icon at bounding box center [43, 172] width 4 height 4
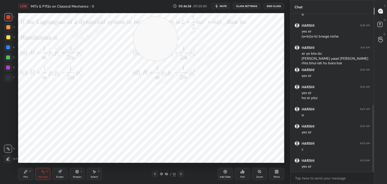
drag, startPoint x: 32, startPoint y: 141, endPoint x: 135, endPoint y: 52, distance: 135.5
click at [145, 48] on video at bounding box center [156, 39] width 44 height 44
click at [27, 174] on icon at bounding box center [26, 172] width 4 height 4
click at [8, 49] on div at bounding box center [8, 47] width 4 height 4
drag, startPoint x: 8, startPoint y: 59, endPoint x: 14, endPoint y: 61, distance: 6.6
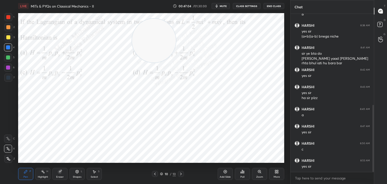
click at [9, 60] on div at bounding box center [8, 57] width 8 height 8
drag, startPoint x: 156, startPoint y: 44, endPoint x: 262, endPoint y: 29, distance: 107.4
click at [262, 29] on video at bounding box center [261, 36] width 44 height 44
drag, startPoint x: 8, startPoint y: 29, endPoint x: 13, endPoint y: 31, distance: 5.3
click at [9, 31] on div at bounding box center [8, 27] width 8 height 8
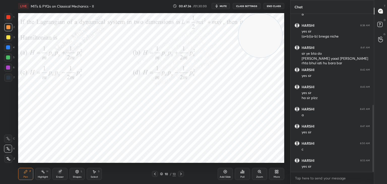
click at [43, 174] on div "Highlight H" at bounding box center [42, 174] width 15 height 12
click at [275, 173] on icon at bounding box center [277, 172] width 4 height 4
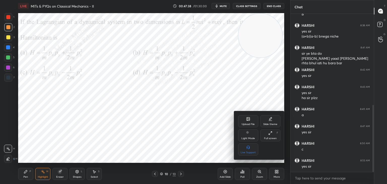
click at [245, 118] on div "Upload File" at bounding box center [248, 121] width 20 height 12
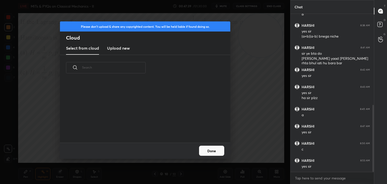
drag, startPoint x: 127, startPoint y: 48, endPoint x: 123, endPoint y: 34, distance: 14.7
click at [126, 47] on h3 "Upload new" at bounding box center [118, 48] width 23 height 6
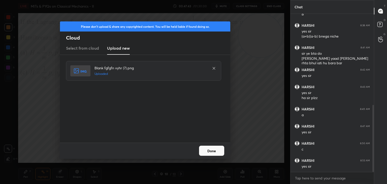
click at [208, 150] on button "Done" at bounding box center [211, 151] width 25 height 10
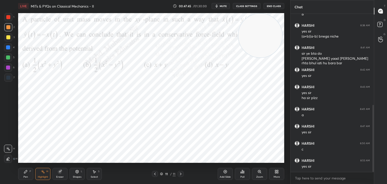
click at [225, 6] on span "mute" at bounding box center [223, 6] width 7 height 4
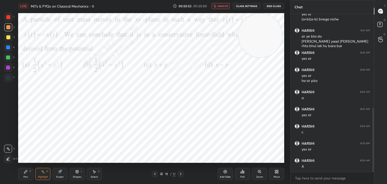
drag, startPoint x: 222, startPoint y: 6, endPoint x: 219, endPoint y: 13, distance: 7.7
click at [222, 6] on span "unmute" at bounding box center [223, 6] width 11 height 4
drag, startPoint x: 24, startPoint y: 175, endPoint x: 25, endPoint y: 171, distance: 4.0
click at [25, 175] on div "Pen P" at bounding box center [25, 174] width 15 height 12
click at [7, 49] on div at bounding box center [8, 47] width 4 height 4
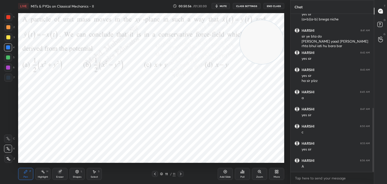
drag, startPoint x: 269, startPoint y: 41, endPoint x: 286, endPoint y: 123, distance: 83.7
click at [289, 125] on div "1 2 3 4 5 6 7 C X Z C X Z E E Erase all H H LIVE MITs & PYQs on Classical Mecha…" at bounding box center [145, 92] width 290 height 184
drag, startPoint x: 10, startPoint y: 67, endPoint x: 15, endPoint y: 68, distance: 5.6
click at [10, 67] on div at bounding box center [8, 68] width 8 height 8
click at [9, 29] on div at bounding box center [8, 27] width 8 height 8
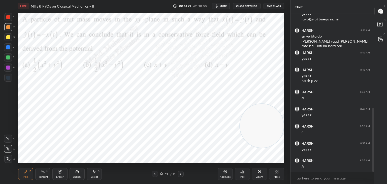
click at [7, 47] on div at bounding box center [8, 47] width 4 height 4
drag, startPoint x: 9, startPoint y: 26, endPoint x: 17, endPoint y: 29, distance: 8.8
click at [11, 27] on div at bounding box center [8, 27] width 8 height 8
drag, startPoint x: 8, startPoint y: 69, endPoint x: 13, endPoint y: 70, distance: 5.1
click at [9, 68] on div at bounding box center [8, 68] width 4 height 4
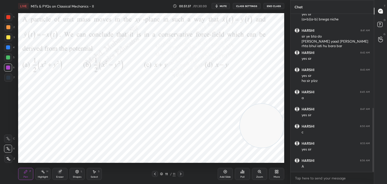
click at [6, 58] on div at bounding box center [8, 57] width 8 height 8
drag, startPoint x: 255, startPoint y: 128, endPoint x: 22, endPoint y: 154, distance: 234.2
click at [240, 148] on video at bounding box center [262, 126] width 44 height 44
drag, startPoint x: 7, startPoint y: 27, endPoint x: 11, endPoint y: 31, distance: 5.5
click at [8, 28] on div at bounding box center [8, 27] width 4 height 4
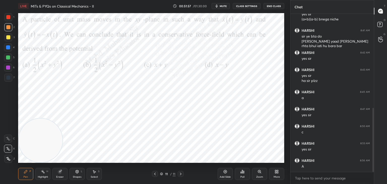
drag, startPoint x: 44, startPoint y: 173, endPoint x: 39, endPoint y: 155, distance: 18.8
click at [43, 172] on rect at bounding box center [43, 172] width 3 height 3
drag, startPoint x: 63, startPoint y: 134, endPoint x: 235, endPoint y: 95, distance: 176.7
click at [237, 100] on video at bounding box center [239, 103] width 44 height 44
click at [276, 174] on div "More" at bounding box center [276, 174] width 15 height 12
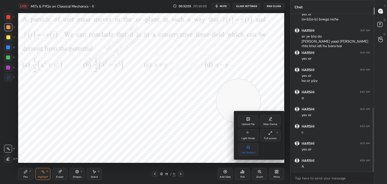
click at [248, 125] on div "Upload File" at bounding box center [248, 124] width 13 height 3
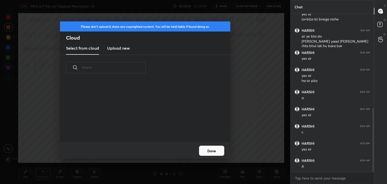
scroll to position [249, 0]
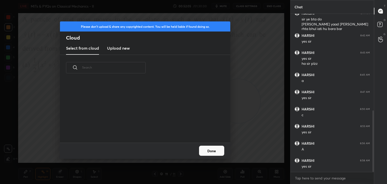
click at [117, 50] on h3 "Upload new" at bounding box center [118, 48] width 23 height 6
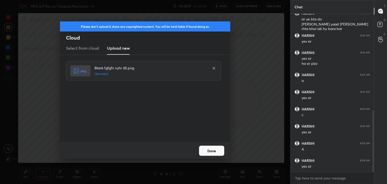
click at [212, 152] on button "Done" at bounding box center [211, 151] width 25 height 10
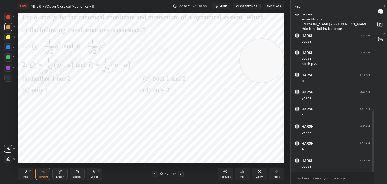
drag, startPoint x: 235, startPoint y: 105, endPoint x: 272, endPoint y: 48, distance: 68.0
click at [273, 49] on video at bounding box center [262, 61] width 44 height 44
click at [223, 3] on button "mute" at bounding box center [221, 6] width 18 height 6
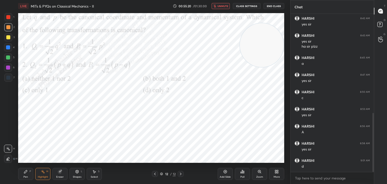
click at [219, 5] on span "unmute" at bounding box center [223, 6] width 11 height 4
click at [25, 172] on icon at bounding box center [25, 171] width 3 height 3
drag, startPoint x: 7, startPoint y: 47, endPoint x: 11, endPoint y: 45, distance: 4.7
click at [6, 47] on div at bounding box center [8, 47] width 4 height 4
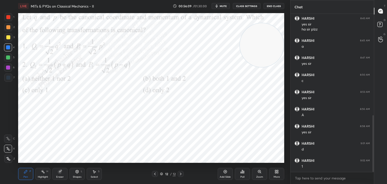
click at [7, 25] on div at bounding box center [8, 27] width 8 height 8
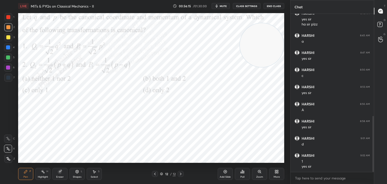
click at [279, 172] on div "More" at bounding box center [276, 174] width 15 height 12
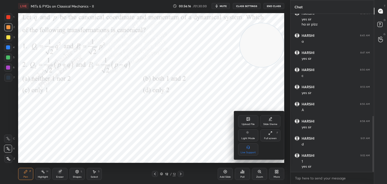
click at [247, 117] on div "Upload File" at bounding box center [248, 121] width 20 height 12
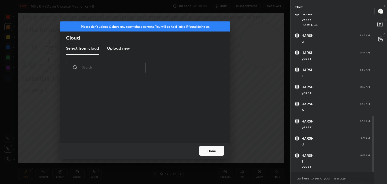
click at [111, 44] on new "Upload new" at bounding box center [118, 48] width 23 height 13
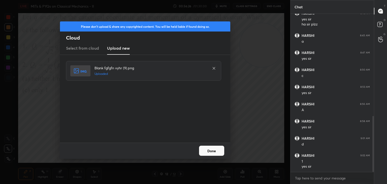
click at [216, 150] on button "Done" at bounding box center [211, 151] width 25 height 10
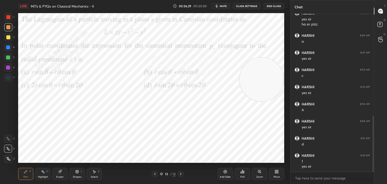
drag, startPoint x: 276, startPoint y: 46, endPoint x: 275, endPoint y: 82, distance: 36.3
click at [277, 83] on video at bounding box center [262, 79] width 44 height 44
drag, startPoint x: 224, startPoint y: 5, endPoint x: 223, endPoint y: 7, distance: 2.6
click at [224, 7] on span "mute" at bounding box center [223, 6] width 7 height 4
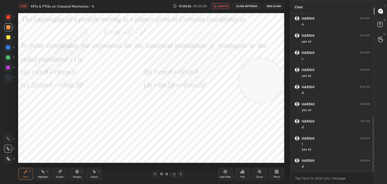
click at [222, 7] on span "unmute" at bounding box center [223, 6] width 11 height 4
click at [7, 50] on div at bounding box center [8, 47] width 8 height 8
click at [7, 60] on div at bounding box center [8, 57] width 8 height 8
click at [8, 49] on div at bounding box center [8, 47] width 8 height 8
drag, startPoint x: 7, startPoint y: 68, endPoint x: 17, endPoint y: 72, distance: 10.3
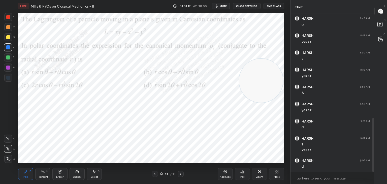
click at [11, 70] on div at bounding box center [8, 68] width 8 height 8
drag, startPoint x: 259, startPoint y: 88, endPoint x: 139, endPoint y: 73, distance: 120.5
click at [229, 71] on video at bounding box center [251, 73] width 44 height 44
drag, startPoint x: 170, startPoint y: 66, endPoint x: 239, endPoint y: 68, distance: 69.1
click at [233, 68] on video at bounding box center [212, 65] width 44 height 44
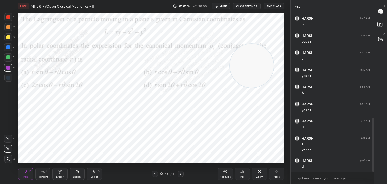
drag, startPoint x: 8, startPoint y: 36, endPoint x: 13, endPoint y: 36, distance: 4.8
click at [8, 36] on div at bounding box center [8, 37] width 4 height 4
drag, startPoint x: 6, startPoint y: 27, endPoint x: 13, endPoint y: 37, distance: 12.0
click at [6, 29] on div at bounding box center [8, 27] width 8 height 8
drag, startPoint x: 8, startPoint y: 15, endPoint x: 7, endPoint y: 17, distance: 2.8
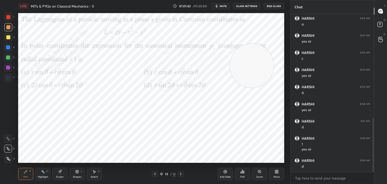
click at [7, 17] on div at bounding box center [8, 17] width 8 height 8
click at [4, 21] on div "1 2 3 4 5 6 7" at bounding box center [9, 48] width 11 height 71
click at [182, 174] on icon at bounding box center [181, 174] width 4 height 4
click at [279, 173] on div "More" at bounding box center [276, 174] width 15 height 12
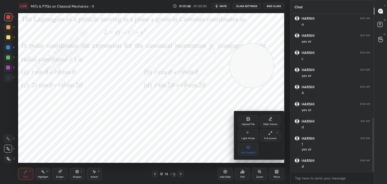
click at [247, 117] on icon at bounding box center [248, 119] width 4 height 4
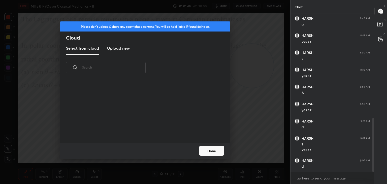
click at [117, 49] on h3 "Upload new" at bounding box center [118, 48] width 23 height 6
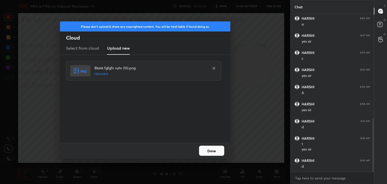
click at [207, 150] on button "Done" at bounding box center [211, 151] width 25 height 10
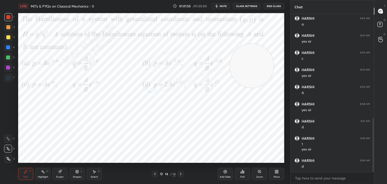
drag, startPoint x: 221, startPoint y: 6, endPoint x: 218, endPoint y: 7, distance: 3.4
click at [221, 6] on span "mute" at bounding box center [223, 6] width 7 height 4
click at [219, 7] on span "unmute" at bounding box center [223, 6] width 11 height 4
click at [220, 3] on button "mute" at bounding box center [221, 6] width 18 height 6
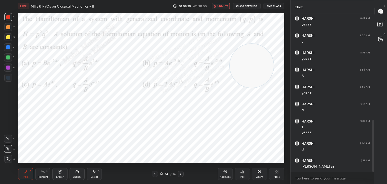
click at [224, 8] on button "unmute" at bounding box center [221, 6] width 18 height 6
drag, startPoint x: 8, startPoint y: 49, endPoint x: 11, endPoint y: 50, distance: 3.0
click at [8, 49] on div at bounding box center [8, 47] width 4 height 4
click at [93, 179] on div "Select S" at bounding box center [94, 174] width 15 height 12
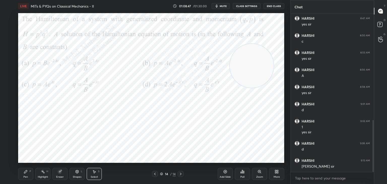
drag, startPoint x: 82, startPoint y: 143, endPoint x: 91, endPoint y: 152, distance: 12.8
click at [85, 149] on div "0 ° Undo Copy Duplicate Duplicate to new slide Delete" at bounding box center [151, 88] width 266 height 150
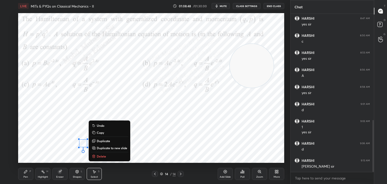
click at [101, 155] on p "Delete" at bounding box center [101, 156] width 9 height 4
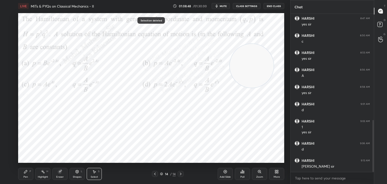
drag, startPoint x: 27, startPoint y: 174, endPoint x: 38, endPoint y: 170, distance: 11.8
click at [28, 174] on div "Pen P" at bounding box center [25, 174] width 15 height 12
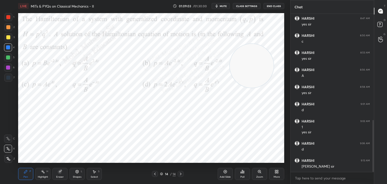
drag, startPoint x: 7, startPoint y: 66, endPoint x: 12, endPoint y: 68, distance: 5.3
click at [7, 67] on div at bounding box center [8, 68] width 4 height 4
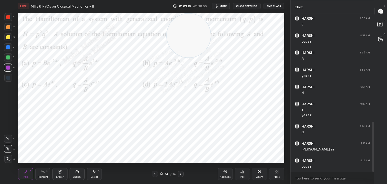
drag, startPoint x: 249, startPoint y: 75, endPoint x: 191, endPoint y: 56, distance: 60.8
click at [177, 22] on video at bounding box center [189, 36] width 44 height 44
drag, startPoint x: 10, startPoint y: 61, endPoint x: 12, endPoint y: 63, distance: 3.2
click at [9, 60] on div at bounding box center [8, 57] width 8 height 8
drag, startPoint x: 10, startPoint y: 36, endPoint x: 16, endPoint y: 40, distance: 7.1
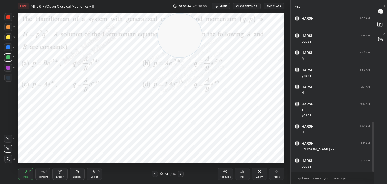
click at [10, 36] on div at bounding box center [8, 37] width 8 height 8
click at [8, 61] on div at bounding box center [8, 57] width 8 height 8
click at [94, 175] on div "Select S" at bounding box center [94, 174] width 15 height 12
drag, startPoint x: 209, startPoint y: 133, endPoint x: 211, endPoint y: 136, distance: 4.5
click at [210, 136] on div "0 ° Undo Copy Duplicate Duplicate to new slide Delete" at bounding box center [151, 88] width 266 height 150
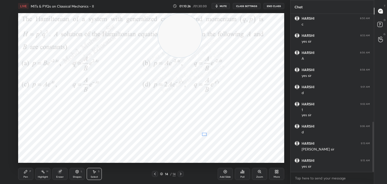
drag, startPoint x: 210, startPoint y: 134, endPoint x: 203, endPoint y: 135, distance: 6.6
click at [203, 135] on div "0 ° Undo Copy Duplicate Duplicate to new slide Delete" at bounding box center [151, 88] width 266 height 150
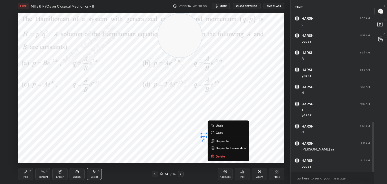
click at [22, 177] on div "Pen P" at bounding box center [25, 174] width 15 height 12
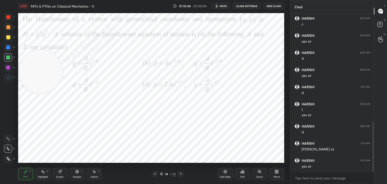
drag, startPoint x: 166, startPoint y: 38, endPoint x: 9, endPoint y: 79, distance: 162.2
click at [9, 79] on div "1 2 3 4 5 6 7 C X Z C X Z E E Erase all H H LIVE MITs & PYQs on Classical Mecha…" at bounding box center [143, 92] width 286 height 184
click at [8, 27] on div at bounding box center [8, 27] width 4 height 4
drag, startPoint x: 42, startPoint y: 174, endPoint x: 50, endPoint y: 172, distance: 8.2
click at [43, 172] on icon at bounding box center [43, 172] width 4 height 4
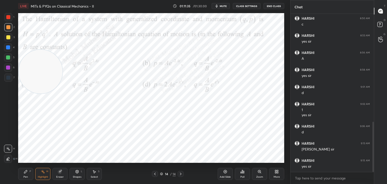
click at [95, 176] on div "Select" at bounding box center [94, 177] width 7 height 3
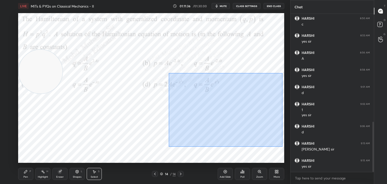
drag, startPoint x: 168, startPoint y: 80, endPoint x: 280, endPoint y: 153, distance: 133.8
click at [283, 152] on div "0 ° Undo Copy Duplicate Duplicate to new slide Delete" at bounding box center [151, 88] width 266 height 150
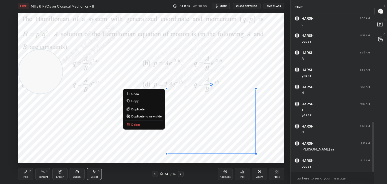
click at [148, 125] on button "Delete" at bounding box center [144, 125] width 38 height 6
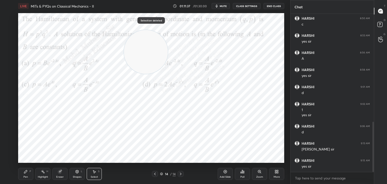
drag, startPoint x: 134, startPoint y: 49, endPoint x: 163, endPoint y: 105, distance: 62.7
click at [168, 42] on video at bounding box center [146, 52] width 44 height 44
drag, startPoint x: 30, startPoint y: 173, endPoint x: 59, endPoint y: 170, distance: 29.1
click at [30, 173] on div "Pen P" at bounding box center [25, 174] width 15 height 12
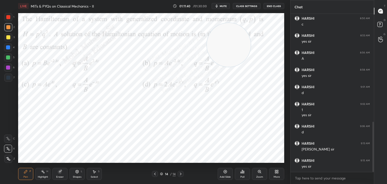
drag, startPoint x: 89, startPoint y: 175, endPoint x: 86, endPoint y: 167, distance: 8.3
click at [90, 174] on div "Select S" at bounding box center [94, 174] width 15 height 12
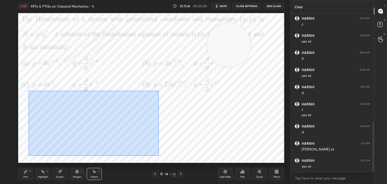
drag, startPoint x: 29, startPoint y: 91, endPoint x: 138, endPoint y: 148, distance: 123.4
click at [158, 156] on div "0 ° Undo Copy Duplicate Duplicate to new slide Delete" at bounding box center [151, 88] width 266 height 150
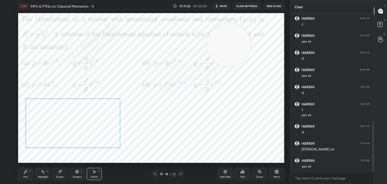
drag, startPoint x: 104, startPoint y: 134, endPoint x: 87, endPoint y: 144, distance: 19.7
click at [90, 135] on div "0 ° Undo Copy Duplicate Duplicate to new slide Delete" at bounding box center [151, 88] width 266 height 150
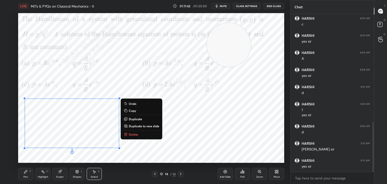
click at [15, 176] on div "1 2 3 4 5 6 7 C X Z C X Z E E Erase all H H LIVE MITs & PYQs on Classical Mecha…" at bounding box center [143, 92] width 286 height 184
click at [26, 175] on div "Pen P" at bounding box center [25, 174] width 15 height 12
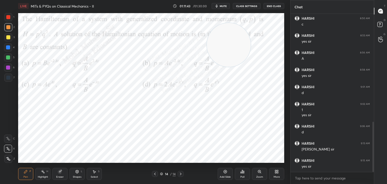
click at [8, 47] on div at bounding box center [8, 47] width 4 height 4
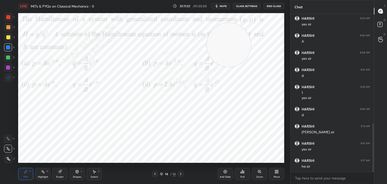
drag, startPoint x: 8, startPoint y: 68, endPoint x: 16, endPoint y: 70, distance: 8.6
click at [8, 68] on div at bounding box center [8, 68] width 4 height 4
drag, startPoint x: 178, startPoint y: 52, endPoint x: 13, endPoint y: 58, distance: 165.0
click at [113, 65] on video at bounding box center [135, 48] width 44 height 44
drag, startPoint x: 6, startPoint y: 30, endPoint x: 16, endPoint y: 29, distance: 10.8
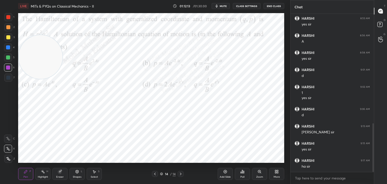
click at [6, 29] on div at bounding box center [8, 27] width 8 height 8
drag, startPoint x: 44, startPoint y: 60, endPoint x: 89, endPoint y: 125, distance: 79.3
click at [63, 79] on video at bounding box center [41, 57] width 44 height 44
drag, startPoint x: 89, startPoint y: 120, endPoint x: 73, endPoint y: 39, distance: 83.0
click at [75, 93] on video at bounding box center [85, 115] width 44 height 44
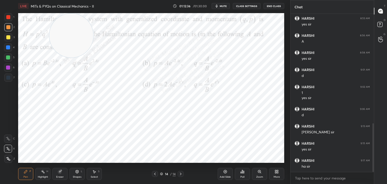
click at [45, 174] on div "Highlight H" at bounding box center [42, 174] width 15 height 12
drag, startPoint x: 83, startPoint y: 48, endPoint x: 47, endPoint y: 49, distance: 35.6
click at [40, 49] on video at bounding box center [41, 36] width 44 height 44
click at [93, 175] on div "Select S" at bounding box center [94, 174] width 15 height 12
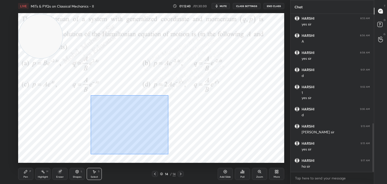
drag, startPoint x: 101, startPoint y: 99, endPoint x: 168, endPoint y: 154, distance: 87.1
click at [168, 154] on div "0 ° Undo Copy Duplicate Duplicate to new slide Delete" at bounding box center [151, 88] width 266 height 150
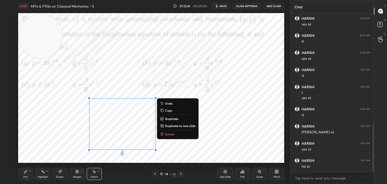
click at [169, 111] on p "Copy" at bounding box center [168, 110] width 7 height 4
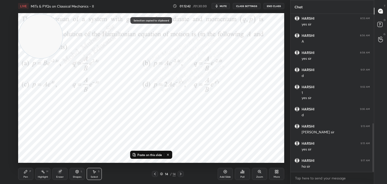
click at [277, 171] on icon at bounding box center [277, 172] width 4 height 4
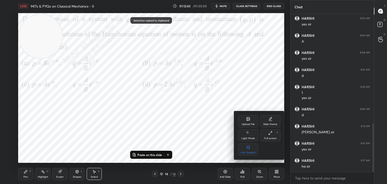
click at [250, 121] on icon at bounding box center [248, 119] width 4 height 4
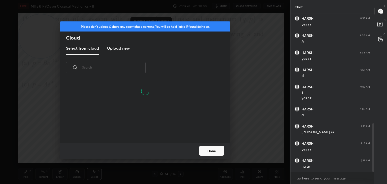
click at [117, 42] on new "Upload new" at bounding box center [118, 48] width 23 height 13
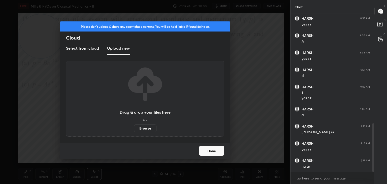
click at [145, 127] on label "Browse" at bounding box center [145, 128] width 22 height 8
click at [134, 127] on input "Browse" at bounding box center [134, 128] width 0 height 8
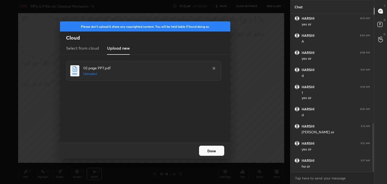
click at [208, 150] on button "Done" at bounding box center [211, 151] width 25 height 10
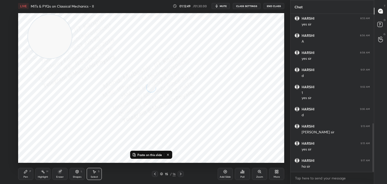
drag, startPoint x: 48, startPoint y: 35, endPoint x: 261, endPoint y: 128, distance: 233.1
click at [72, 58] on video at bounding box center [50, 37] width 44 height 44
click at [146, 155] on p "Paste on this slide" at bounding box center [149, 155] width 25 height 4
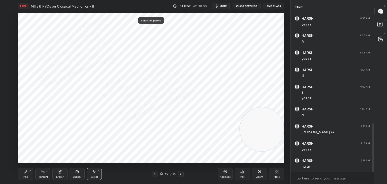
drag, startPoint x: 125, startPoint y: 125, endPoint x: 70, endPoint y: 51, distance: 91.3
click at [70, 51] on div "0 ° Undo Copy Paste here Duplicate Duplicate to new slide Delete" at bounding box center [151, 88] width 266 height 150
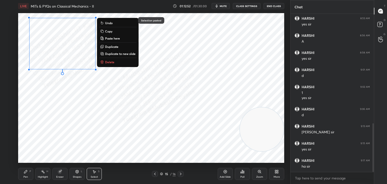
click at [27, 173] on div "Pen P" at bounding box center [25, 174] width 15 height 12
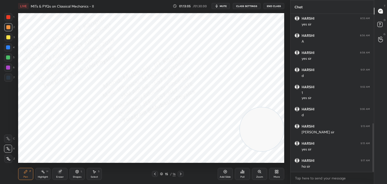
click at [92, 176] on div "Select" at bounding box center [94, 177] width 7 height 3
drag, startPoint x: 199, startPoint y: 19, endPoint x: 207, endPoint y: 40, distance: 23.1
click at [200, 31] on div "0 ° Undo Copy Paste here Duplicate Duplicate to new slide Delete" at bounding box center [151, 88] width 266 height 150
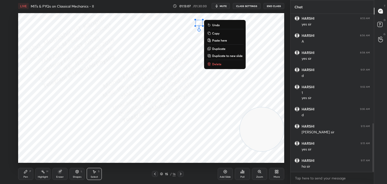
click at [215, 64] on p "Delete" at bounding box center [216, 64] width 9 height 4
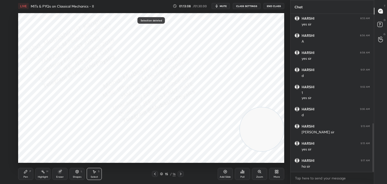
drag, startPoint x: 21, startPoint y: 174, endPoint x: 31, endPoint y: 169, distance: 11.2
click at [22, 174] on div "Pen P" at bounding box center [25, 174] width 15 height 12
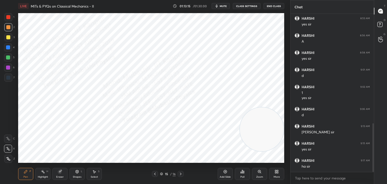
click at [153, 173] on icon at bounding box center [155, 174] width 4 height 4
drag, startPoint x: 181, startPoint y: 172, endPoint x: 178, endPoint y: 171, distance: 3.2
click at [180, 172] on icon at bounding box center [181, 174] width 4 height 4
click at [9, 55] on div at bounding box center [8, 57] width 4 height 4
click at [7, 69] on div at bounding box center [8, 68] width 4 height 4
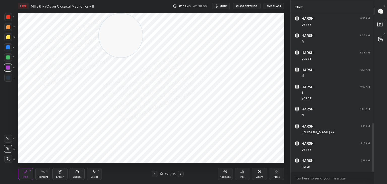
drag, startPoint x: 227, startPoint y: 113, endPoint x: 86, endPoint y: -5, distance: 184.4
click at [86, 0] on html "1 2 3 4 5 6 7 C X Z C X Z E E Erase all H H LIVE MITs & PYQs on Classical Mecha…" at bounding box center [193, 0] width 387 height 0
drag, startPoint x: 8, startPoint y: 17, endPoint x: 11, endPoint y: 21, distance: 5.0
click at [8, 17] on div at bounding box center [8, 17] width 4 height 4
click at [153, 174] on icon at bounding box center [155, 174] width 4 height 4
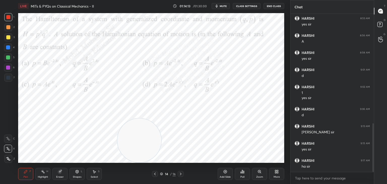
drag, startPoint x: 107, startPoint y: 73, endPoint x: 132, endPoint y: 143, distance: 74.2
click at [134, 145] on video at bounding box center [139, 140] width 44 height 44
click at [180, 176] on div at bounding box center [181, 174] width 6 height 6
drag, startPoint x: 130, startPoint y: 145, endPoint x: 92, endPoint y: 153, distance: 39.1
click at [92, 153] on video at bounding box center [95, 140] width 44 height 44
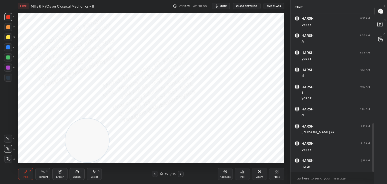
click at [153, 173] on div at bounding box center [155, 174] width 6 height 6
drag, startPoint x: 74, startPoint y: 146, endPoint x: 33, endPoint y: 141, distance: 42.0
click at [14, 160] on div "1 2 3 4 5 6 7 C X Z C X Z E E Erase all H H LIVE MITs & PYQs on Classical Mecha…" at bounding box center [143, 92] width 286 height 184
click at [181, 177] on div at bounding box center [181, 174] width 6 height 6
click at [276, 175] on div "More" at bounding box center [276, 174] width 15 height 12
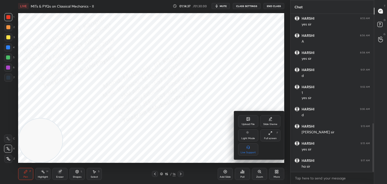
click at [246, 121] on div "Upload File" at bounding box center [248, 121] width 20 height 12
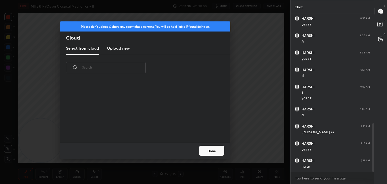
drag, startPoint x: 119, startPoint y: 48, endPoint x: 117, endPoint y: 3, distance: 45.4
click at [118, 50] on h3 "Upload new" at bounding box center [118, 48] width 23 height 6
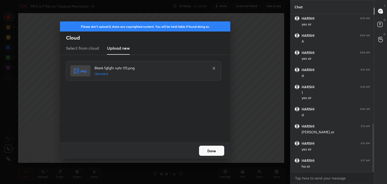
click at [209, 152] on button "Done" at bounding box center [211, 151] width 25 height 10
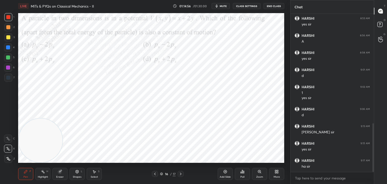
click at [163, 174] on icon at bounding box center [161, 173] width 3 height 3
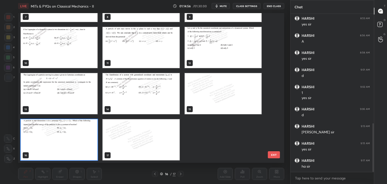
scroll to position [148, 264]
drag, startPoint x: 273, startPoint y: 99, endPoint x: 274, endPoint y: 47, distance: 52.5
click at [276, 44] on div "7 8 9 10 11 12 13 14 15 16 17 EXIT" at bounding box center [151, 88] width 266 height 150
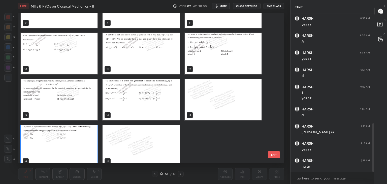
scroll to position [127, 0]
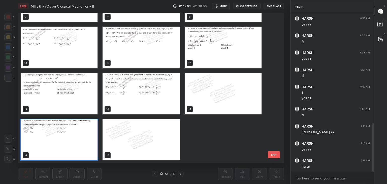
click at [274, 154] on button "EXIT" at bounding box center [274, 154] width 12 height 7
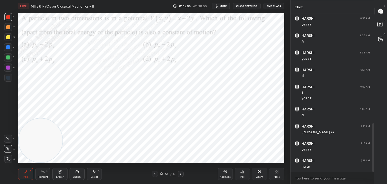
drag, startPoint x: 43, startPoint y: 173, endPoint x: 55, endPoint y: 160, distance: 17.3
click at [42, 173] on icon at bounding box center [43, 172] width 4 height 4
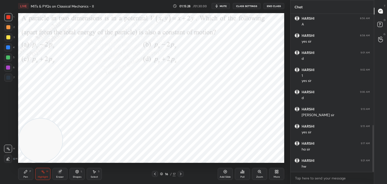
click at [27, 175] on div "Pen P" at bounding box center [25, 174] width 15 height 12
click at [181, 175] on icon at bounding box center [181, 174] width 4 height 4
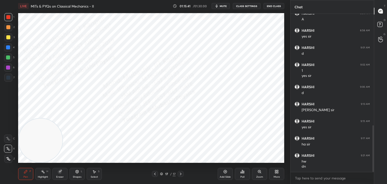
click at [8, 49] on div at bounding box center [8, 47] width 4 height 4
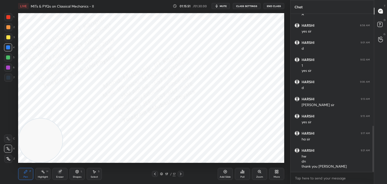
click at [274, 5] on button "End Class" at bounding box center [274, 6] width 21 height 6
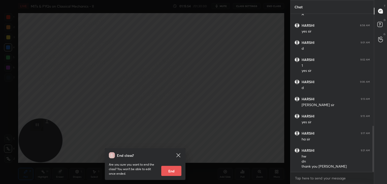
click at [171, 167] on button "End" at bounding box center [171, 171] width 20 height 10
type textarea "x"
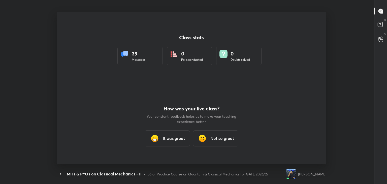
scroll to position [0, 0]
